Goal: Use online tool/utility

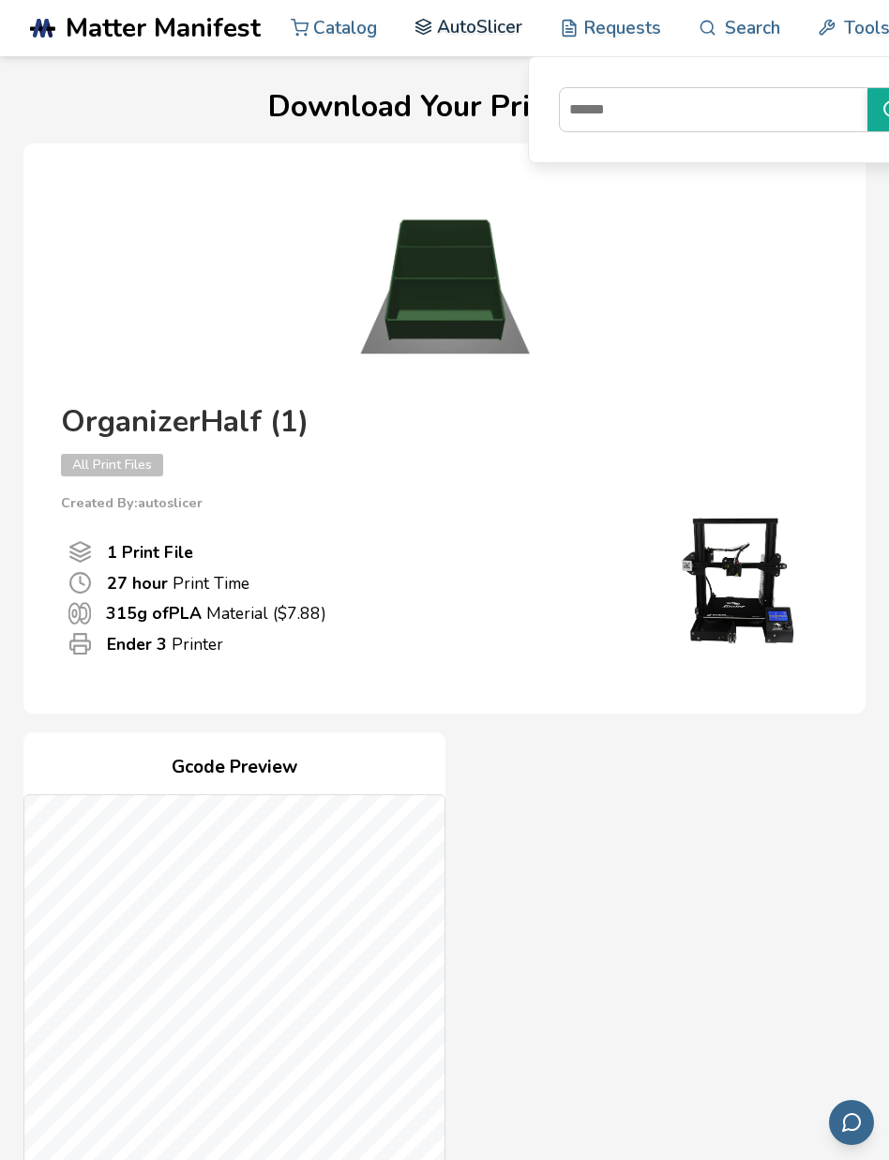
click at [462, 31] on link "AutoSlicer" at bounding box center [468, 27] width 108 height 56
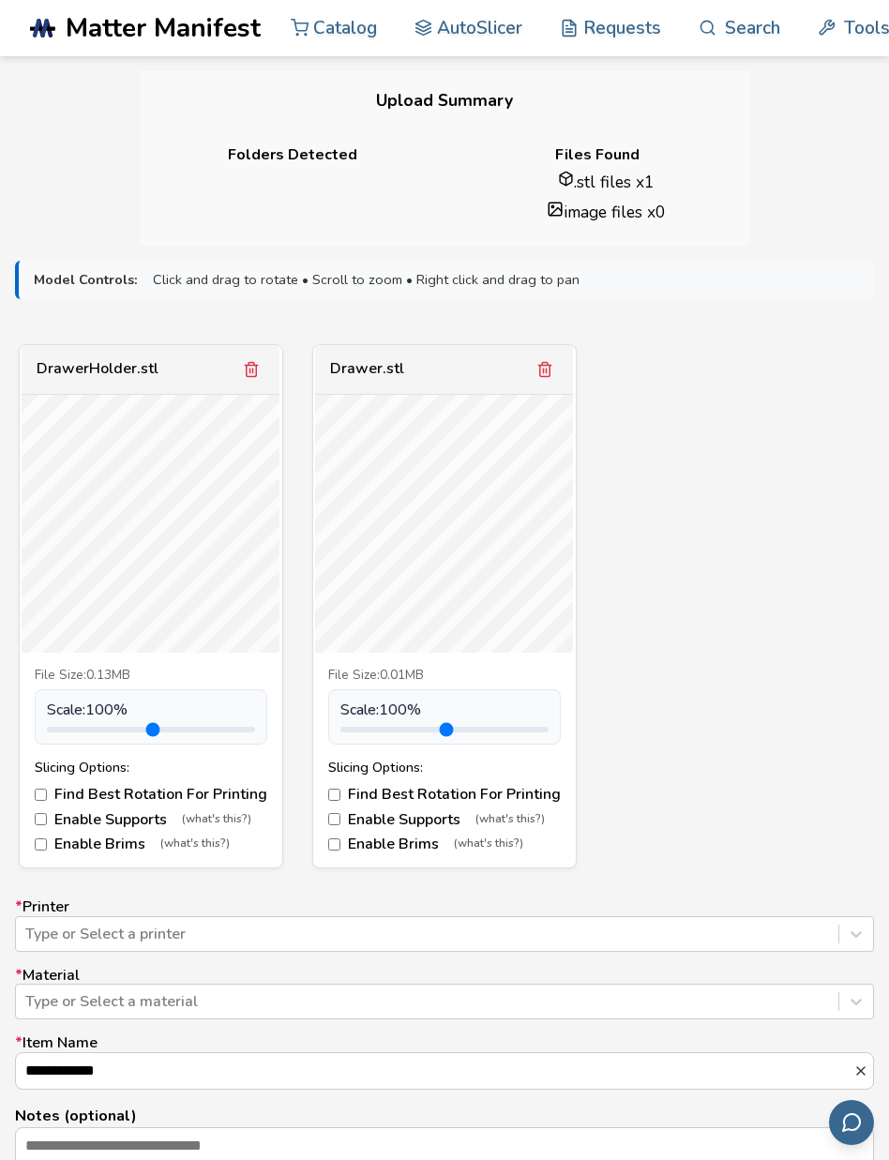
scroll to position [371, 0]
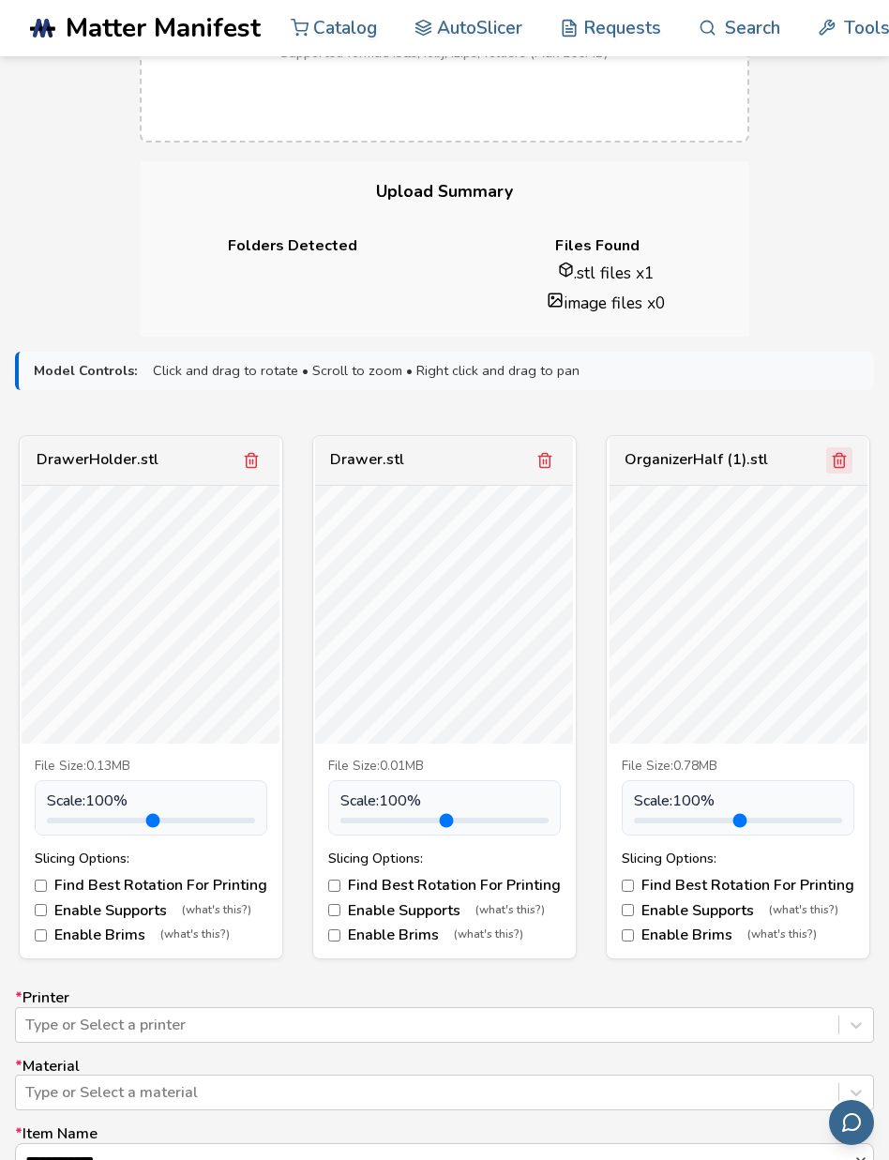
click at [838, 461] on icon "Remove model" at bounding box center [839, 460] width 17 height 17
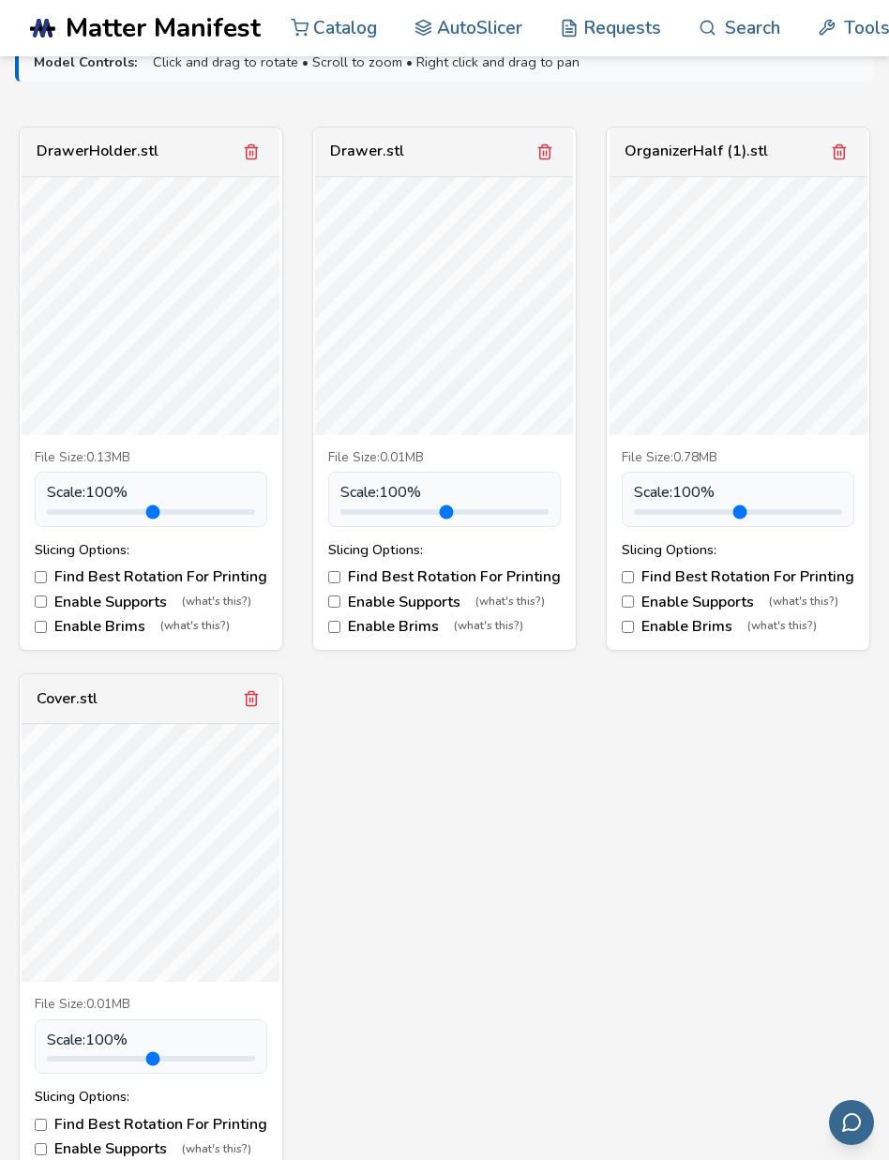
scroll to position [653, 0]
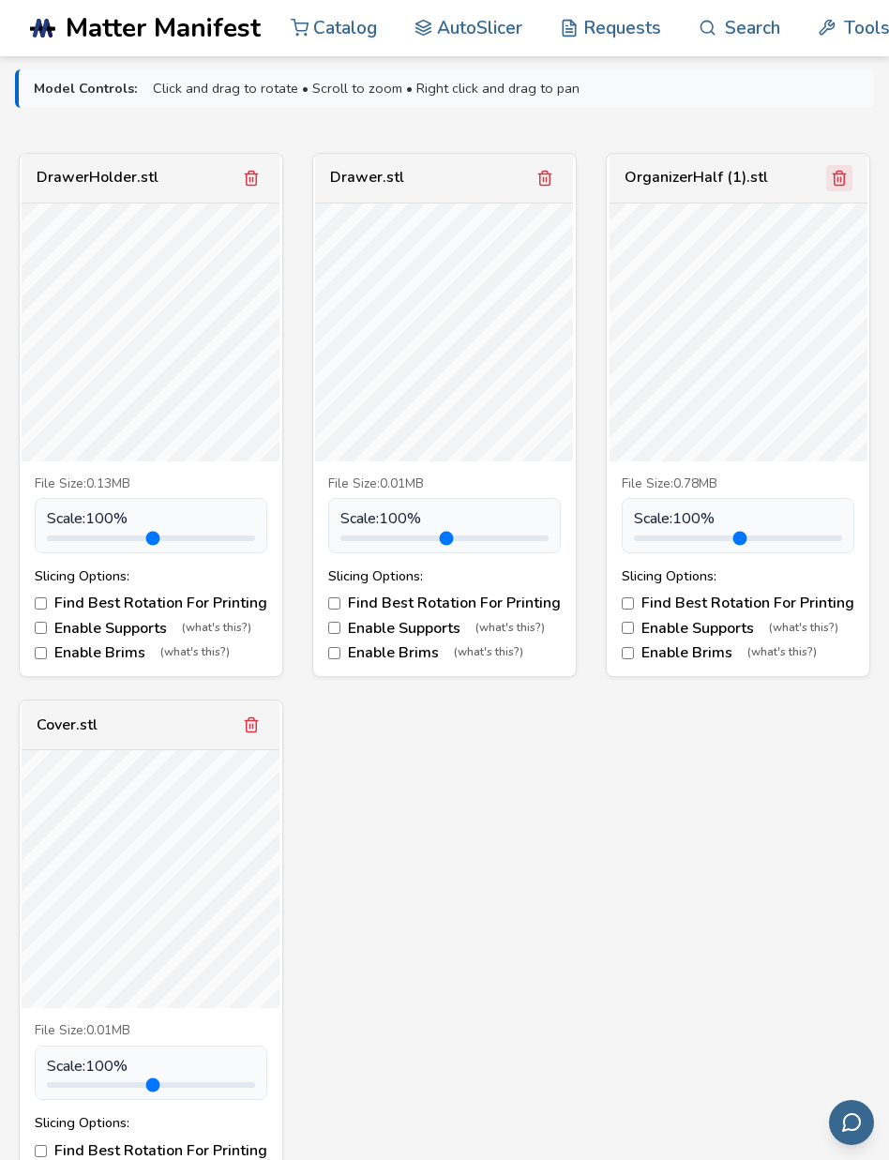
click at [843, 172] on icon "Remove model" at bounding box center [839, 178] width 17 height 17
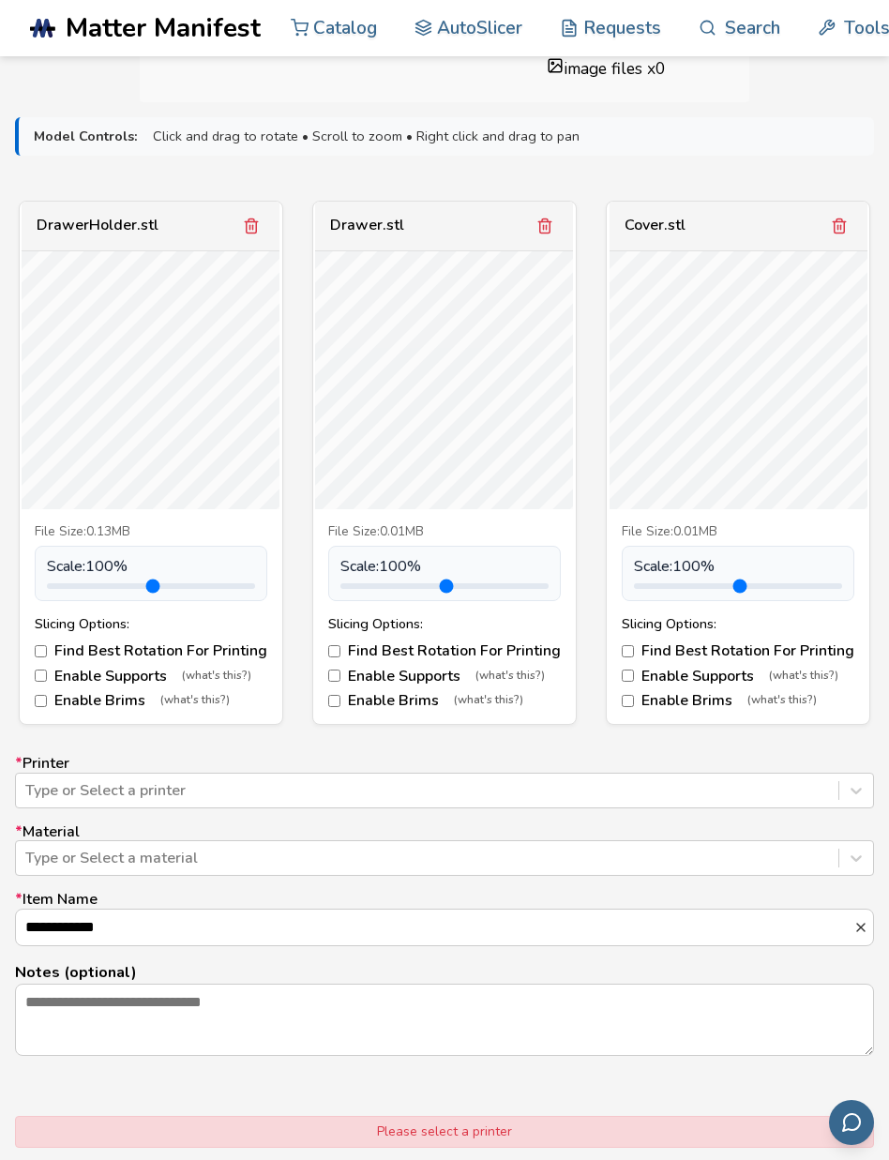
scroll to position [578, 0]
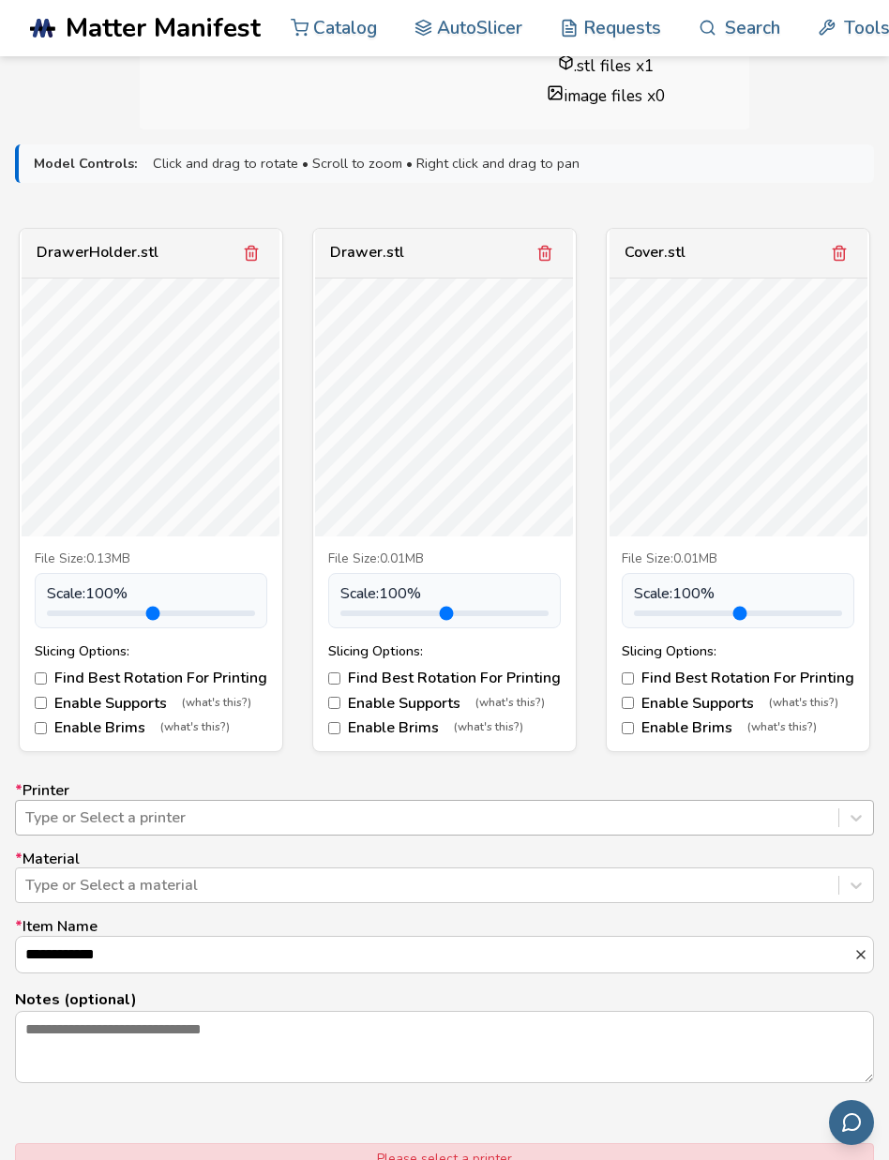
click at [301, 809] on div at bounding box center [426, 817] width 803 height 21
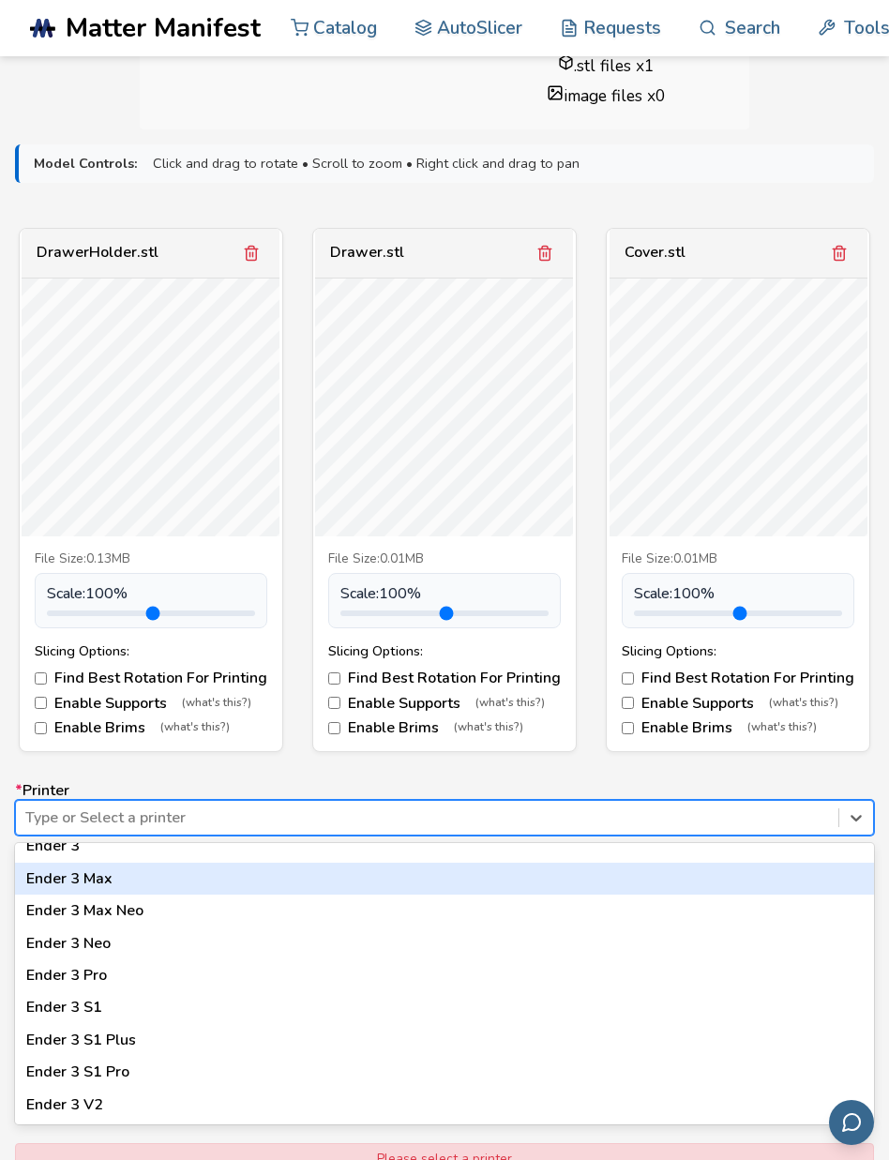
scroll to position [1059, 0]
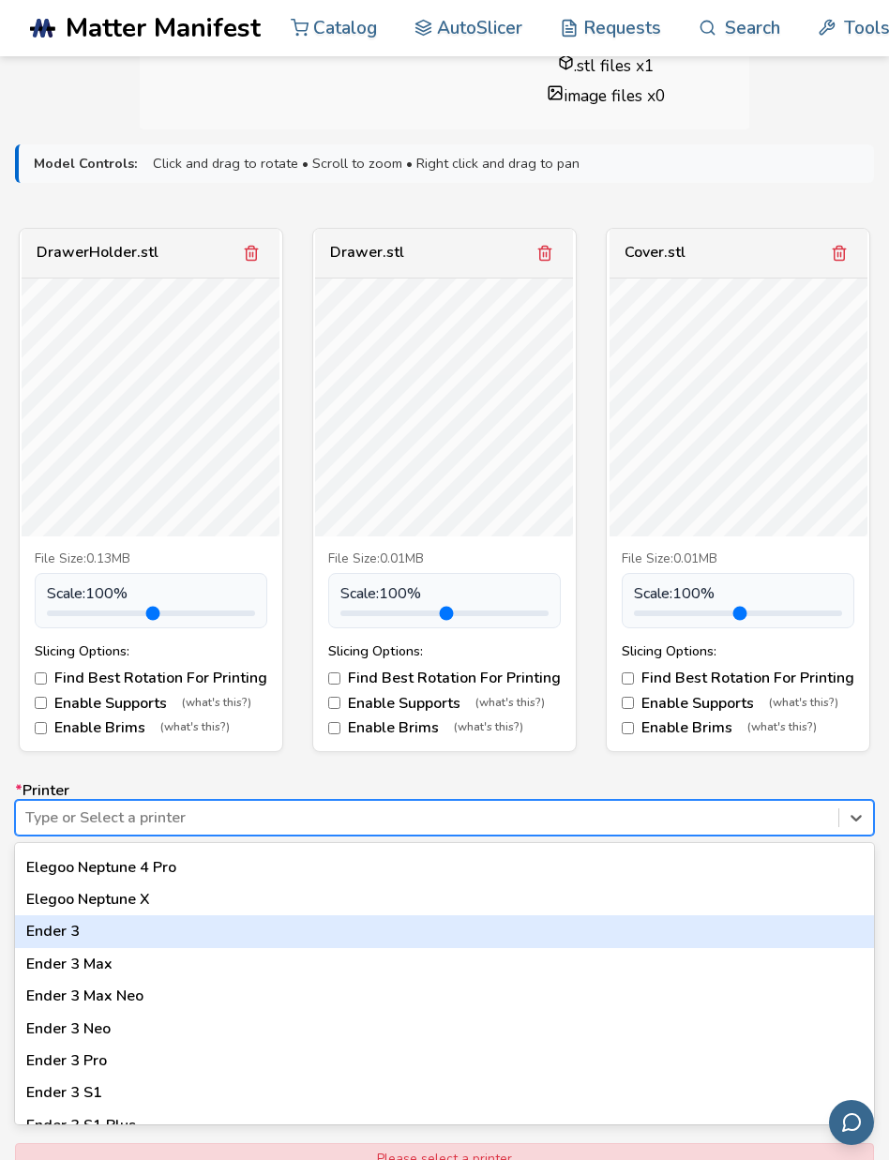
click at [140, 916] on div "Ender 3" at bounding box center [444, 931] width 859 height 32
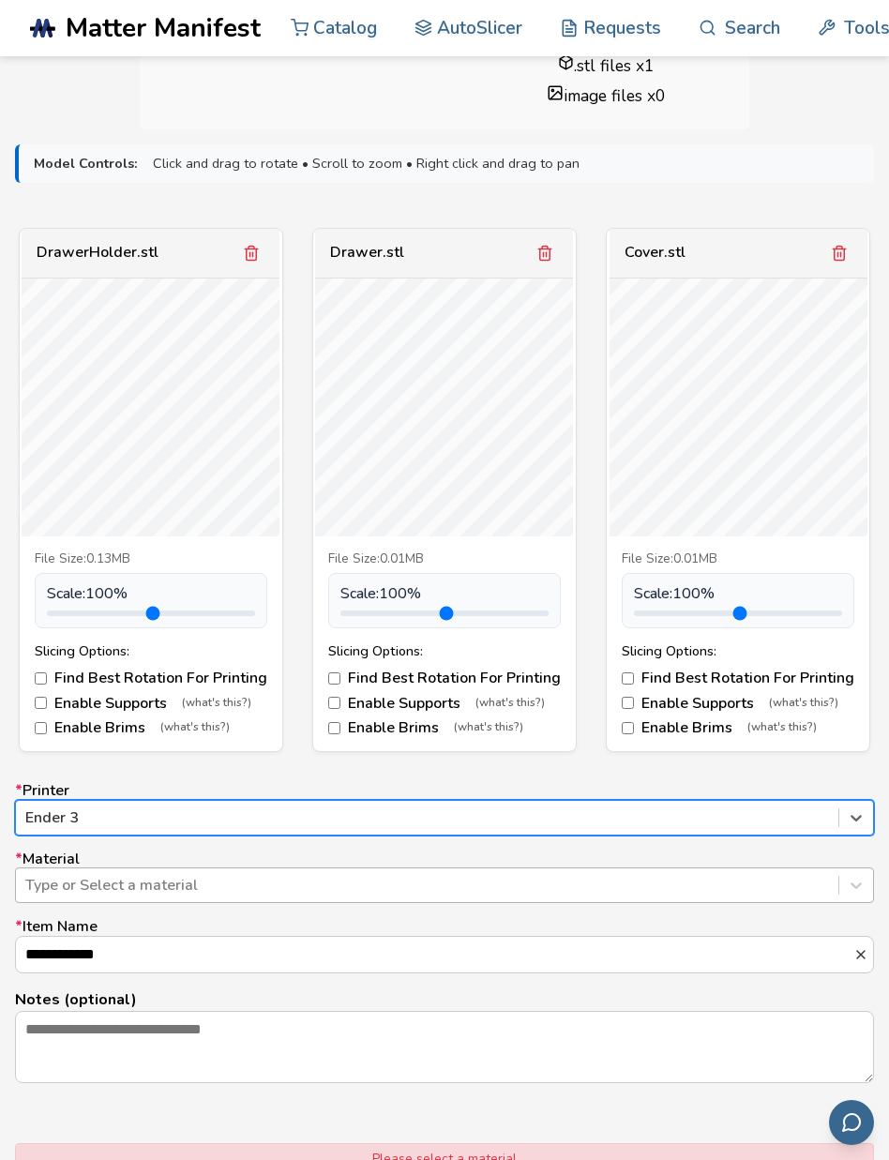
click at [150, 884] on div at bounding box center [426, 885] width 803 height 21
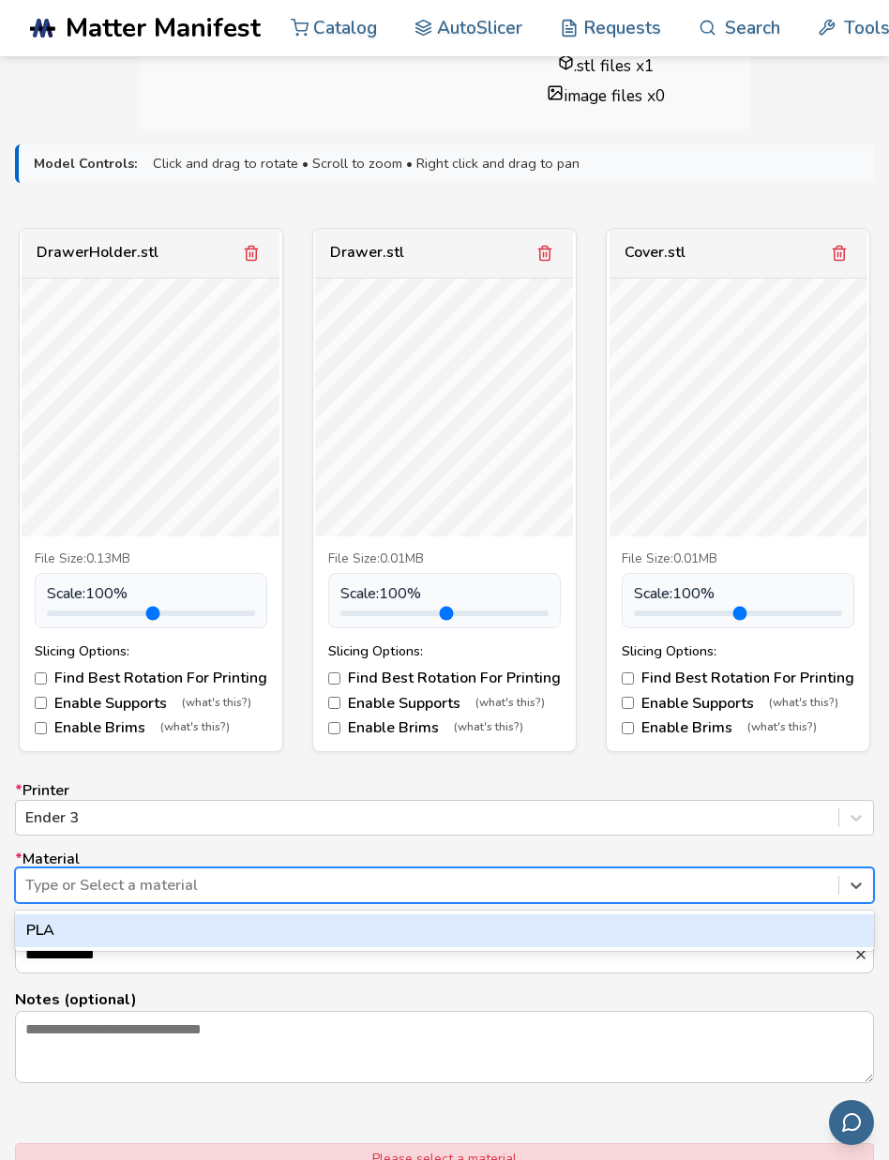
click at [132, 923] on div "PLA" at bounding box center [444, 930] width 859 height 32
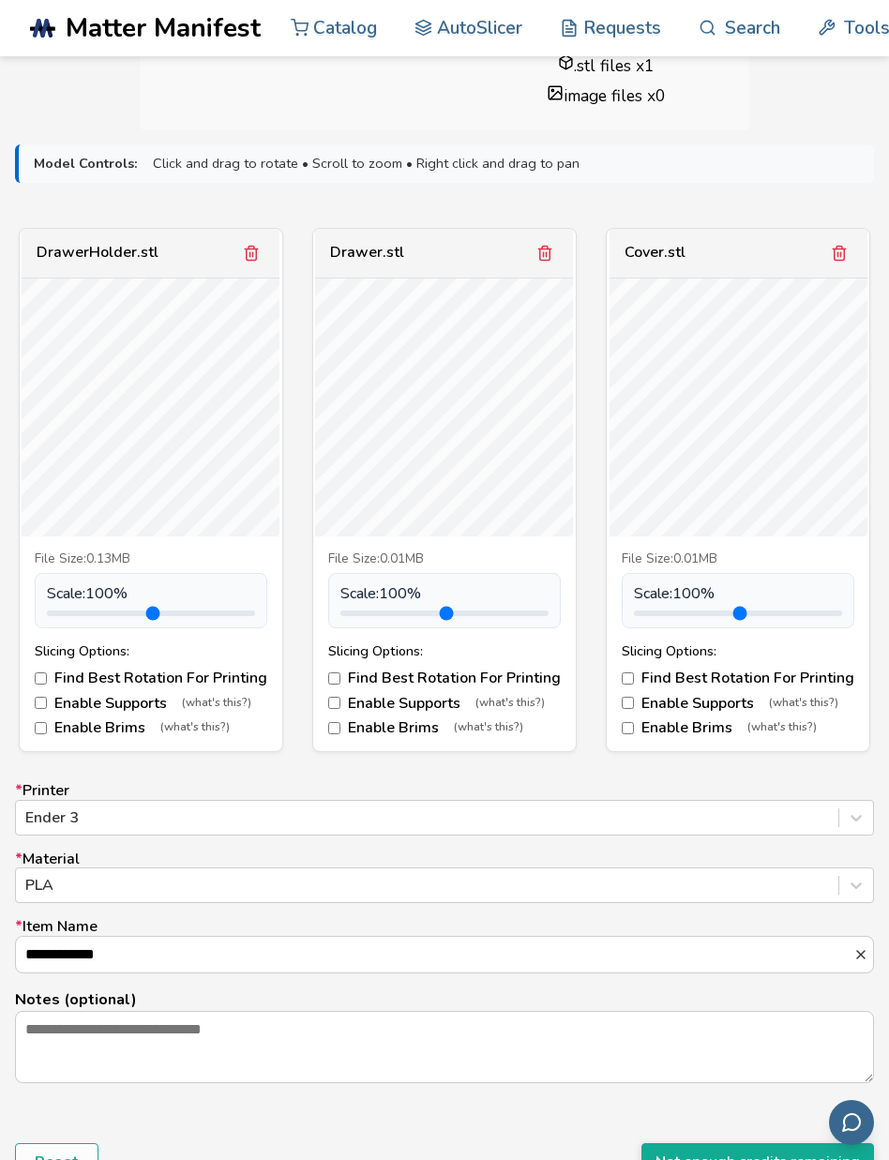
drag, startPoint x: 167, startPoint y: 951, endPoint x: -29, endPoint y: 947, distance: 196.0
click at [0, 581] on html ".cls-1, .cls-2, .cls-3 { stroke-width: 0px; } .cls-2 { fill: #1d1e56; } .cls-3 …" at bounding box center [444, 2] width 889 height 1160
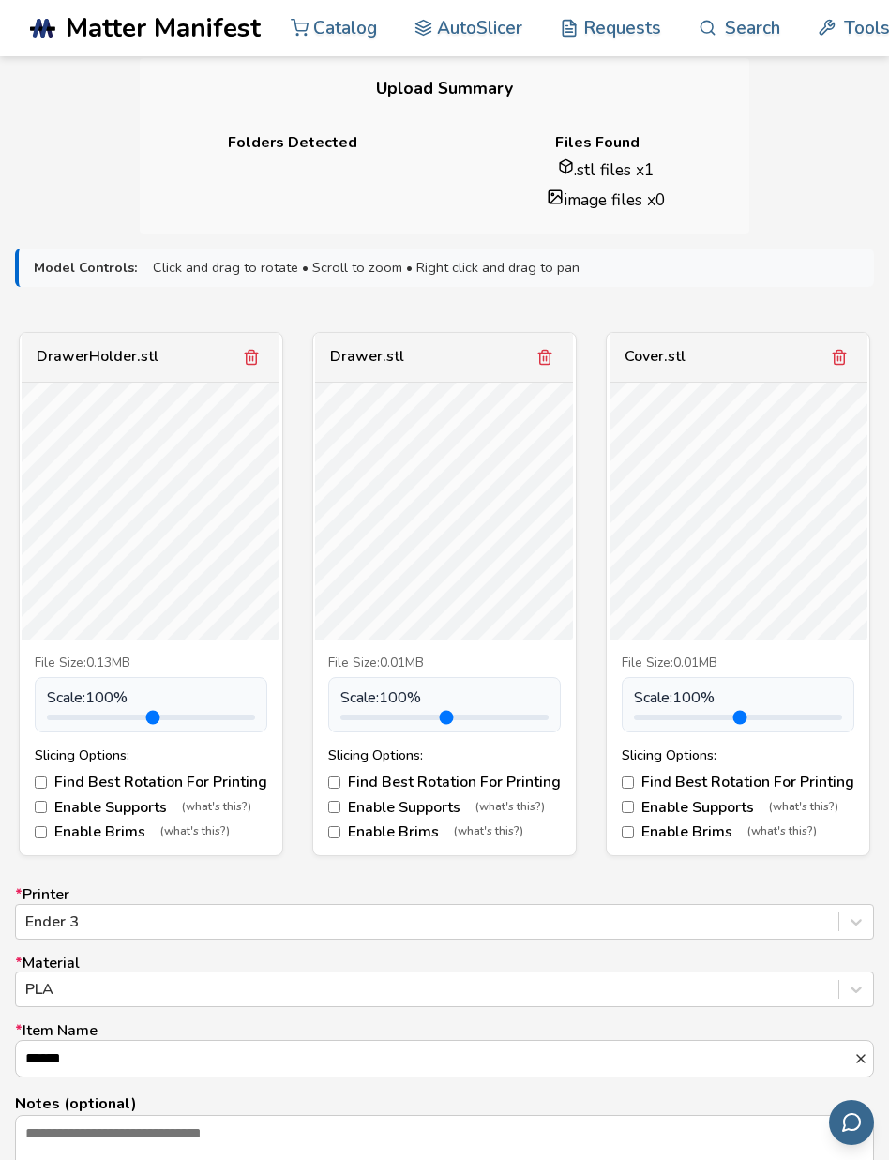
scroll to position [1135, 0]
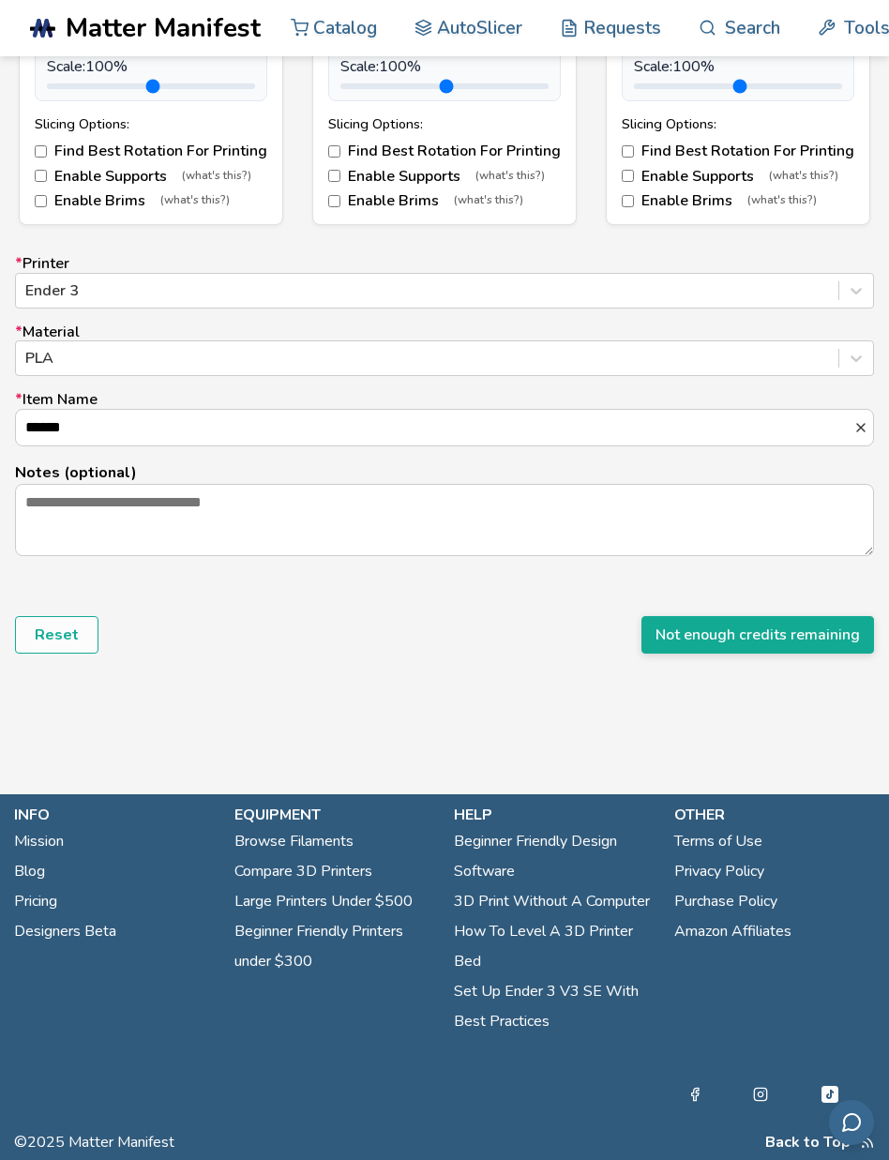
type input "******"
click at [454, 621] on div "Reset Not enough credits remaining" at bounding box center [444, 634] width 859 height 37
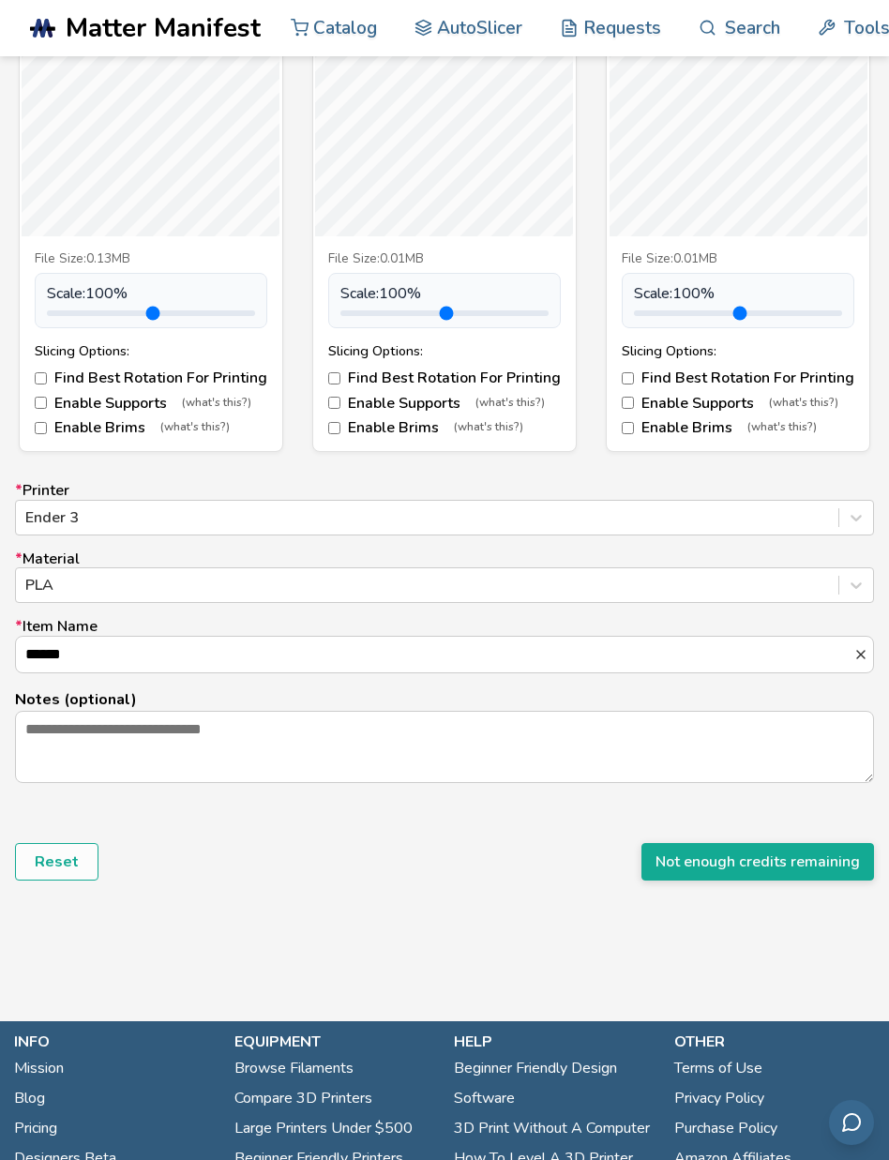
scroll to position [894, 0]
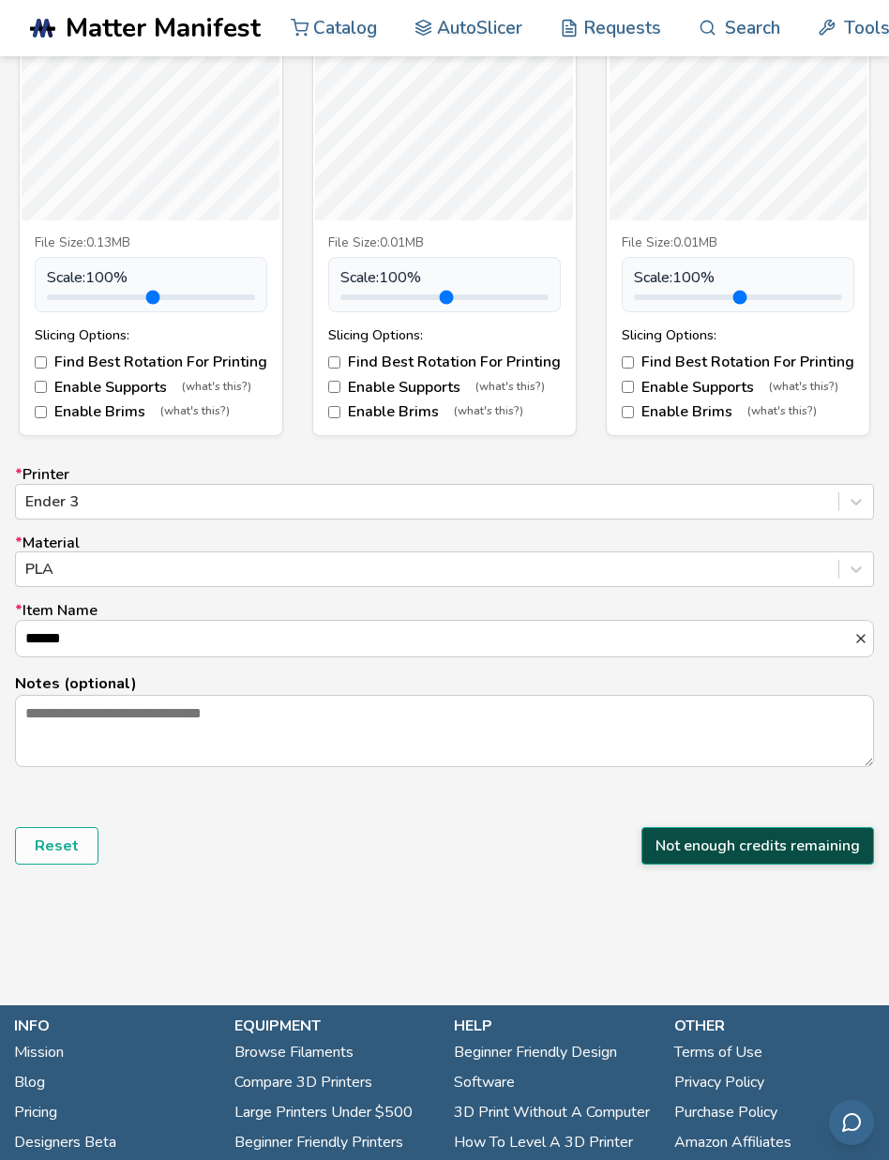
click at [802, 841] on button "Not enough credits remaining" at bounding box center [757, 845] width 232 height 37
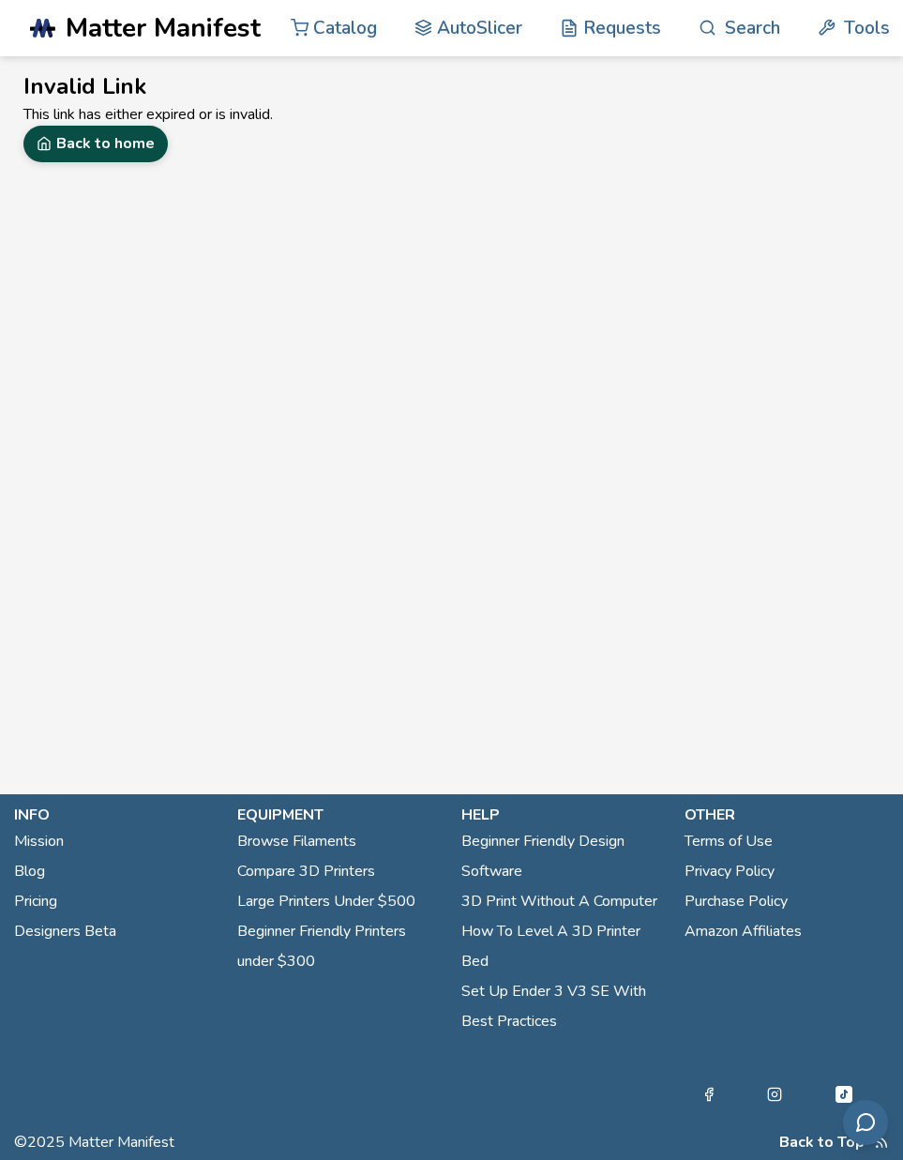
click at [71, 157] on link "Back to home" at bounding box center [95, 144] width 144 height 36
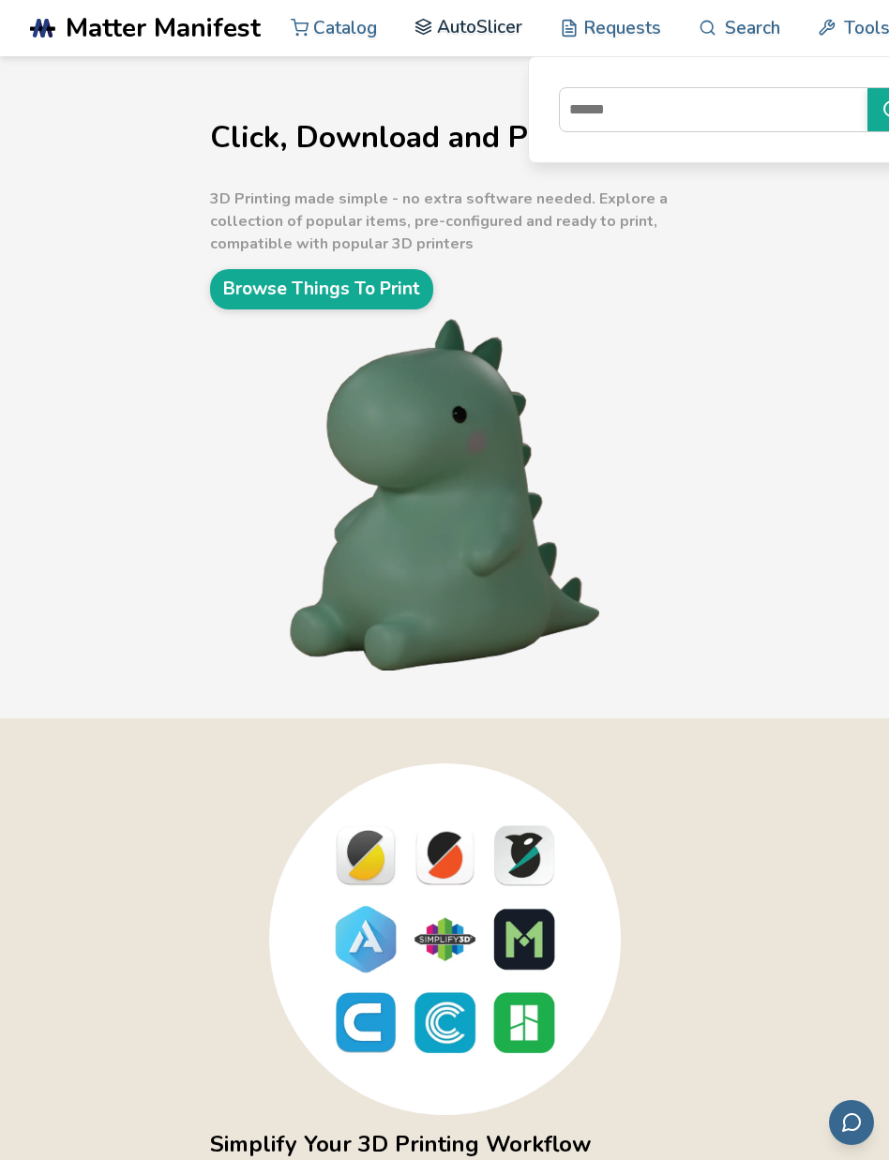
click at [438, 26] on link "AutoSlicer" at bounding box center [468, 27] width 108 height 56
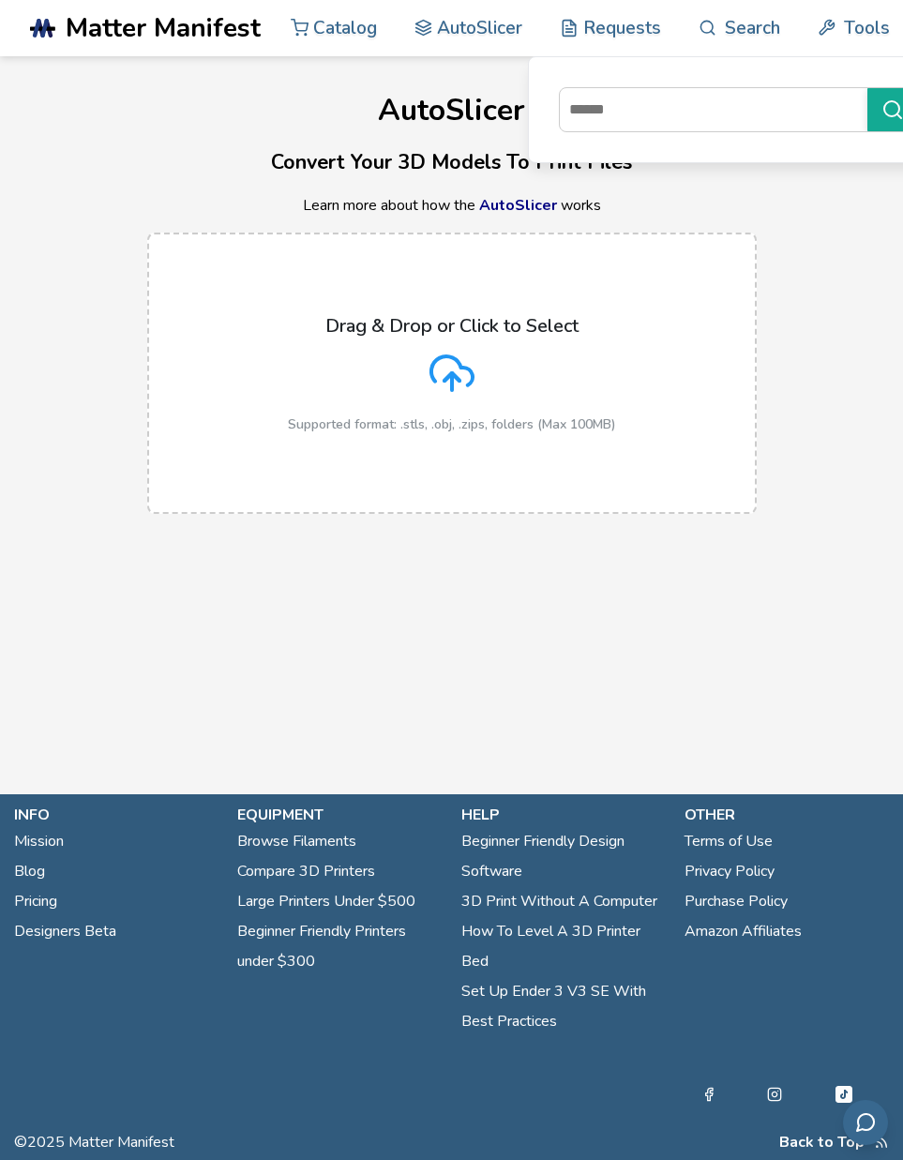
click at [847, 244] on div "Drag & Drop or Click to Select Supported format: .stls, .obj, .zips, folders (M…" at bounding box center [451, 373] width 903 height 319
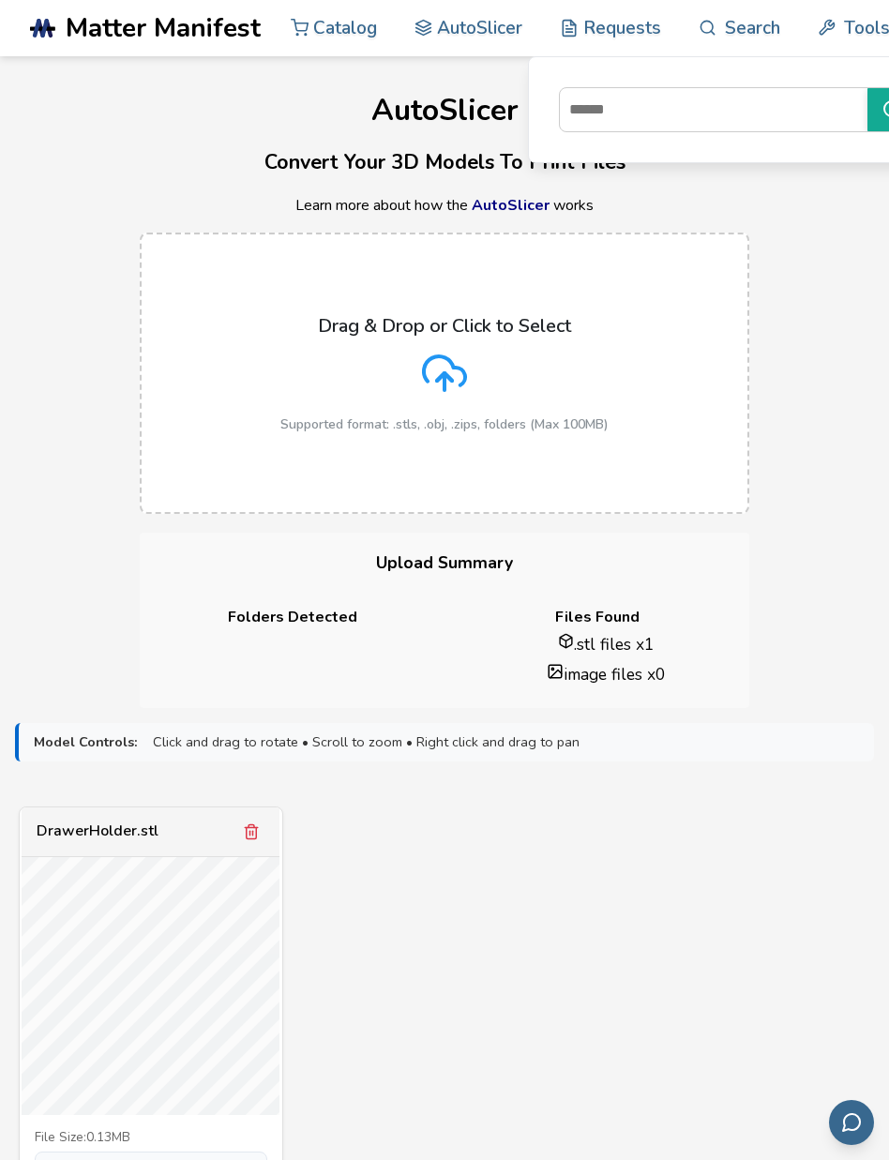
click at [45, 25] on rect at bounding box center [44, 28] width 9 height 21
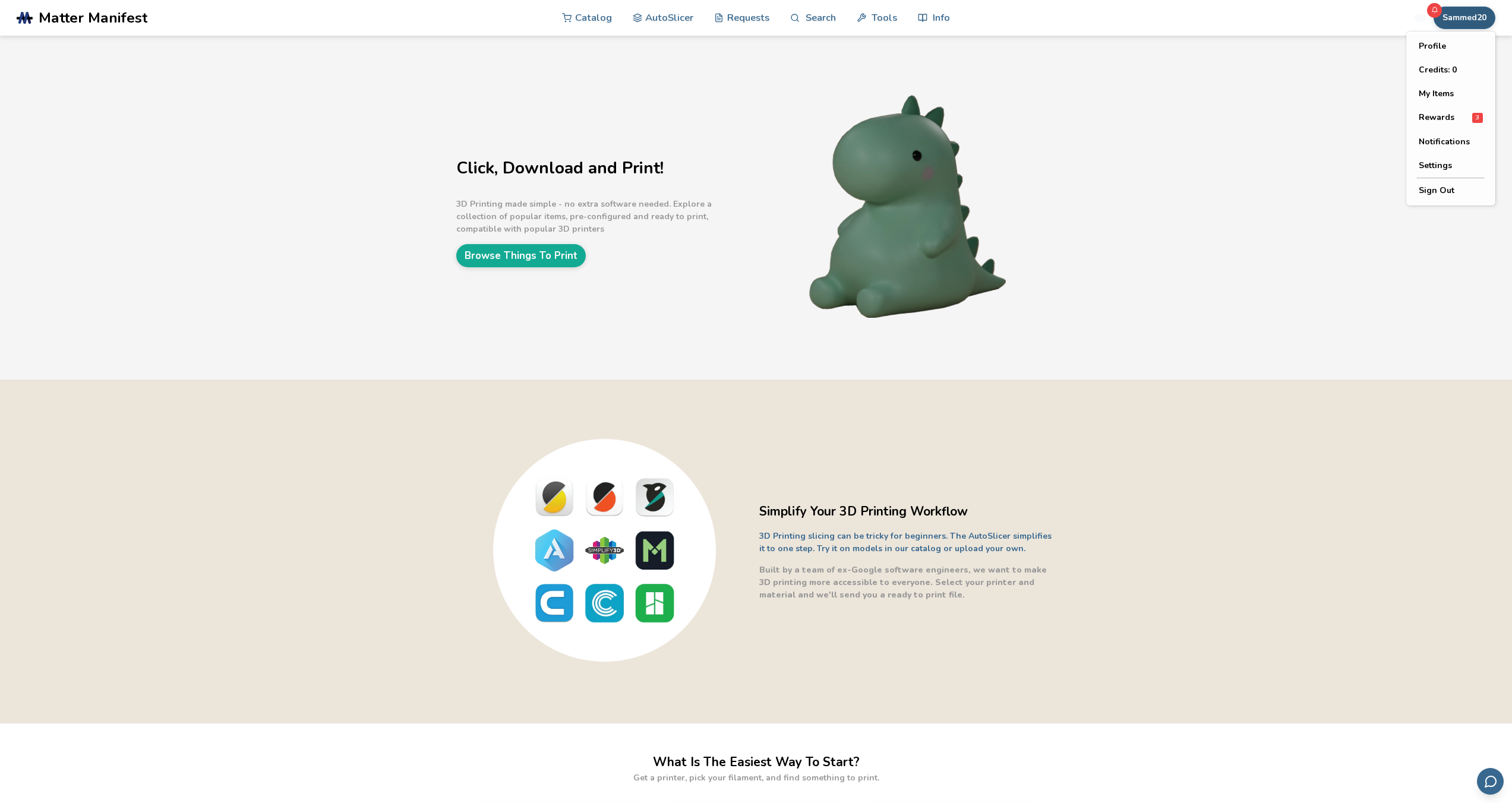
click at [572, 22] on button "Sammed20" at bounding box center [1464, 18] width 61 height 23
click at [572, 70] on button "Credits: 0" at bounding box center [1451, 70] width 83 height 23
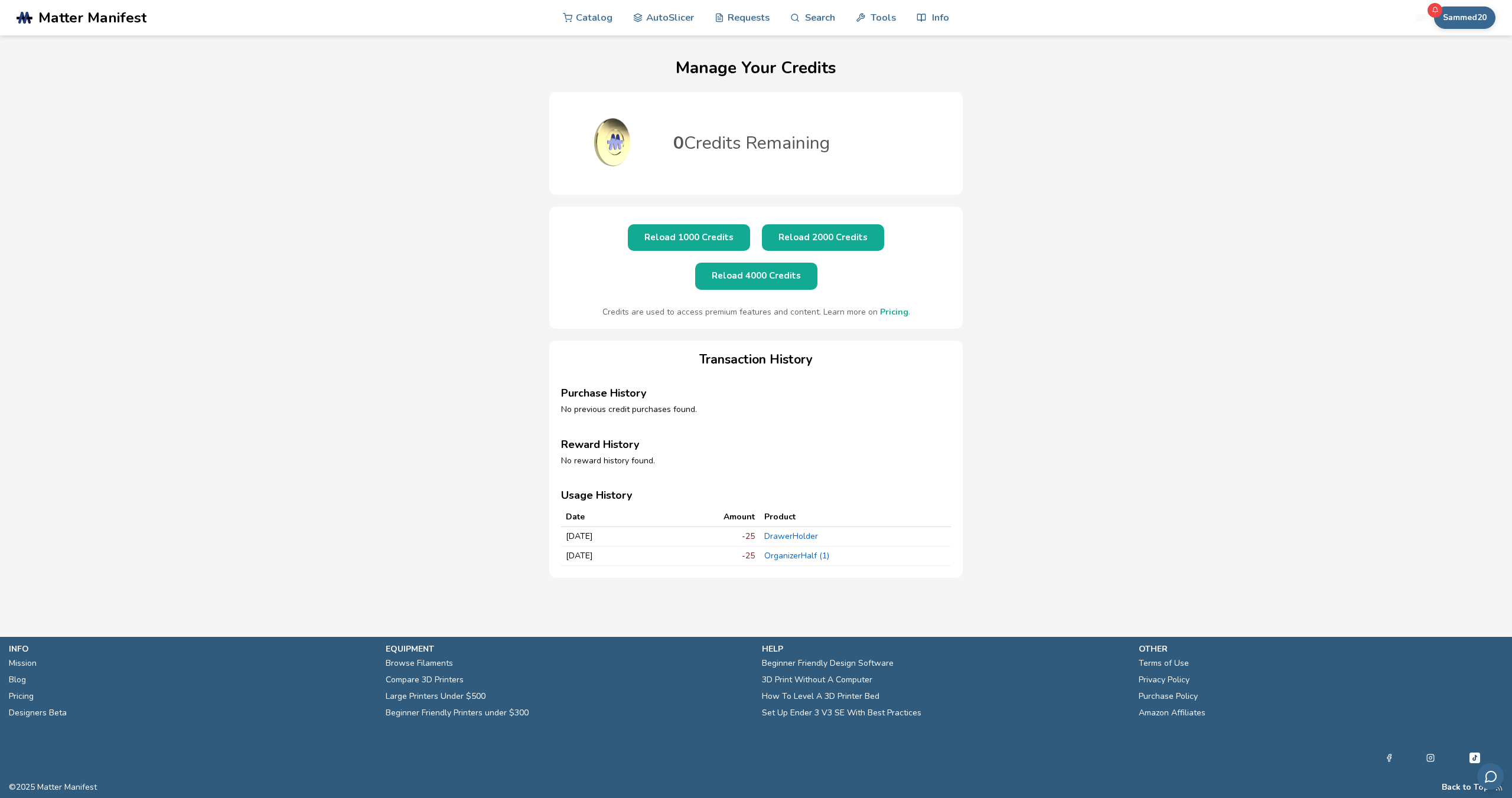
click at [568, 531] on link "DrawerHolder" at bounding box center [791, 537] width 54 height 11
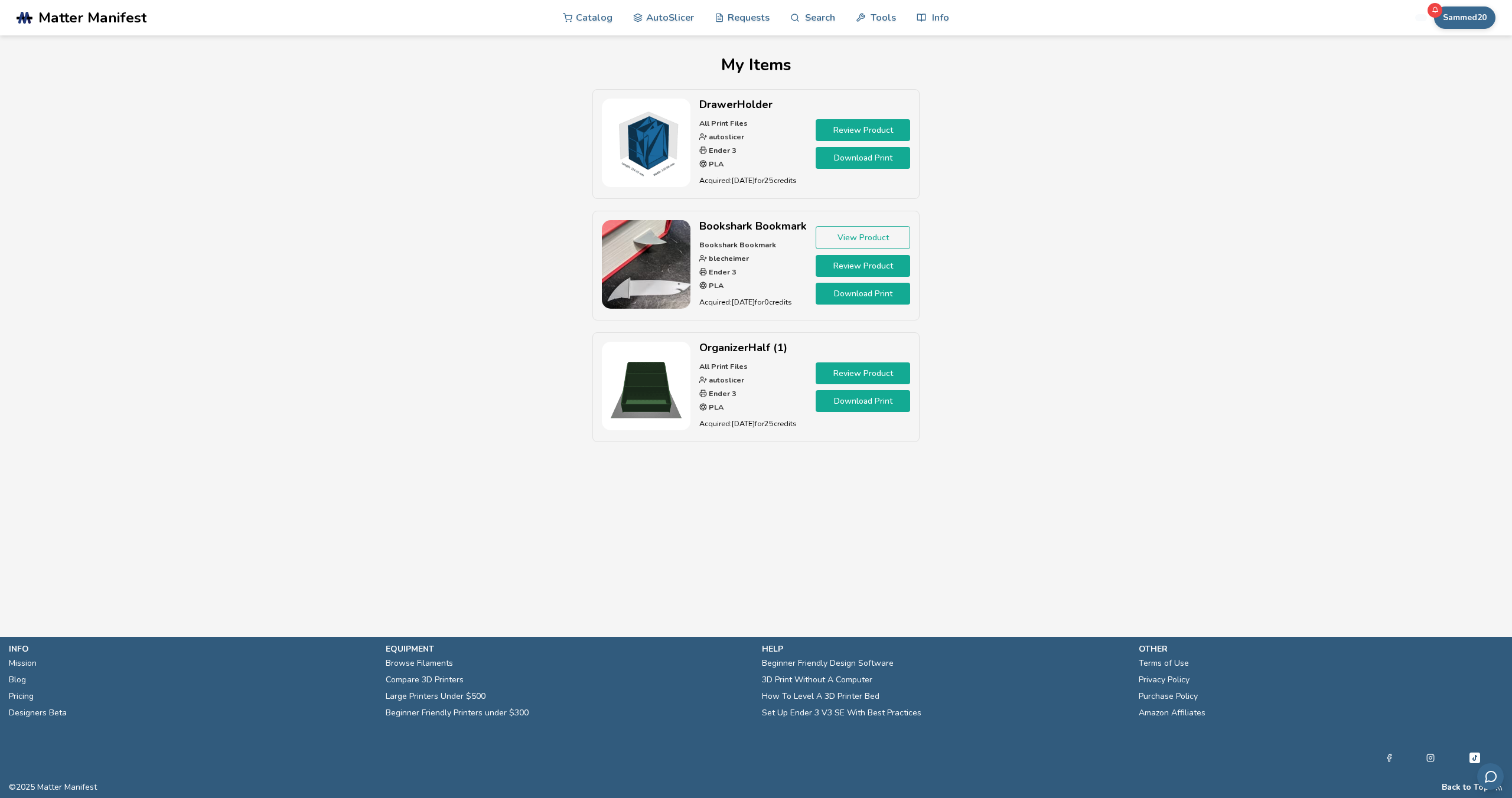
click at [568, 160] on link "Download Print" at bounding box center [863, 157] width 94 height 22
